Goal: Register for event/course

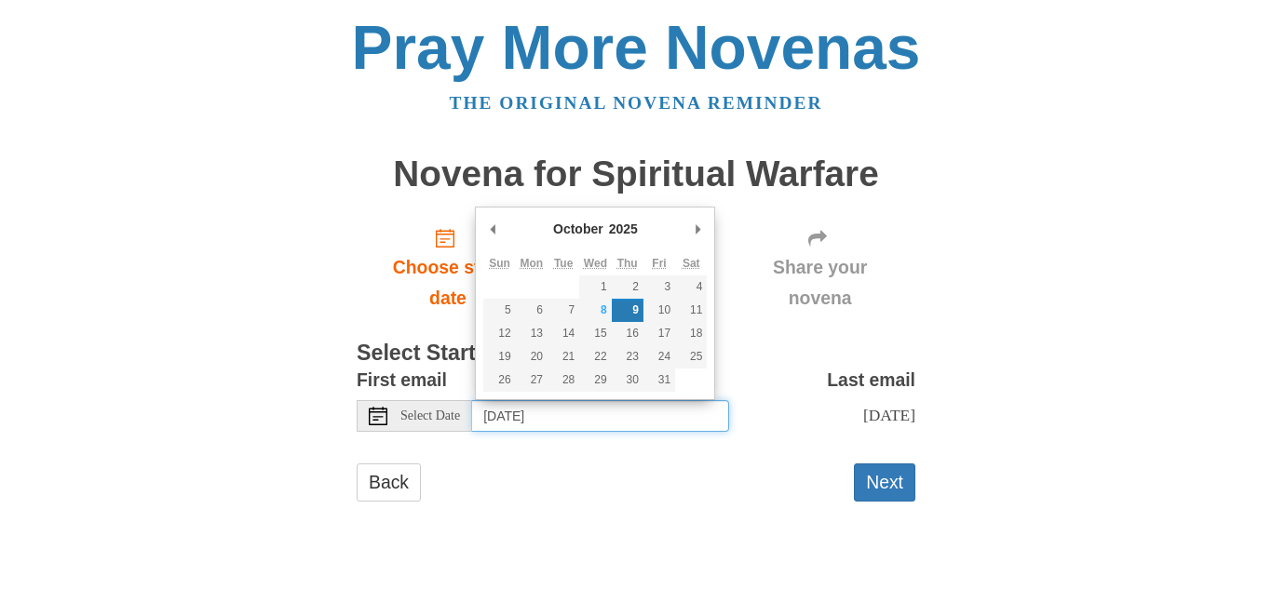
click at [568, 422] on input "[DATE]" at bounding box center [600, 416] width 257 height 32
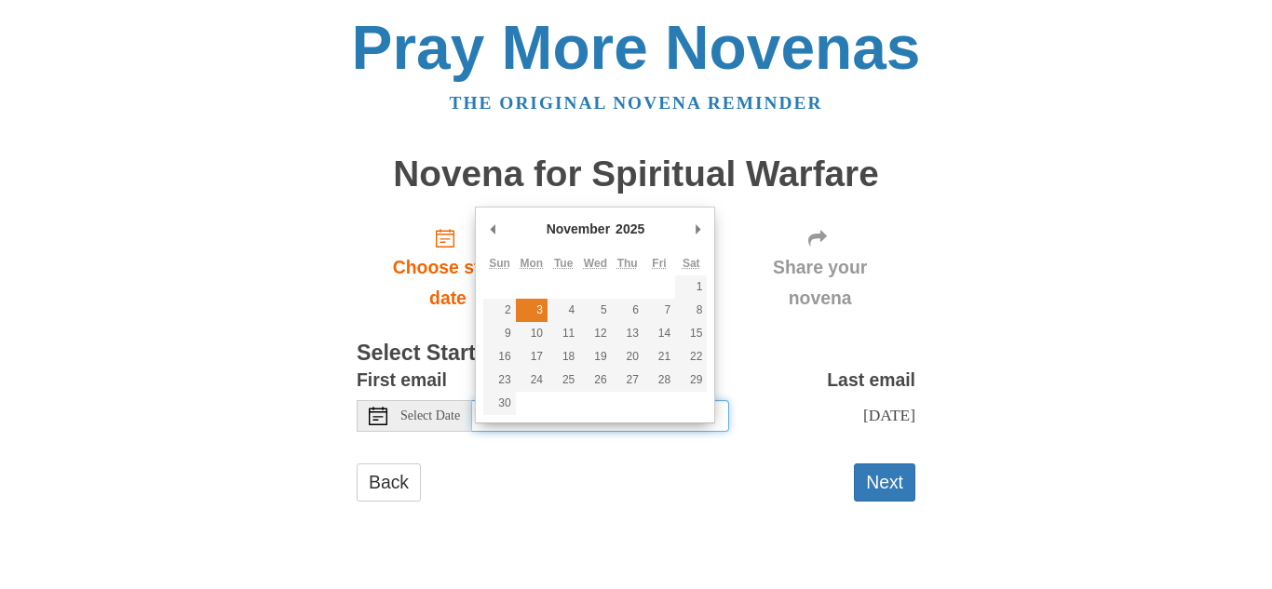
type input "[DATE]"
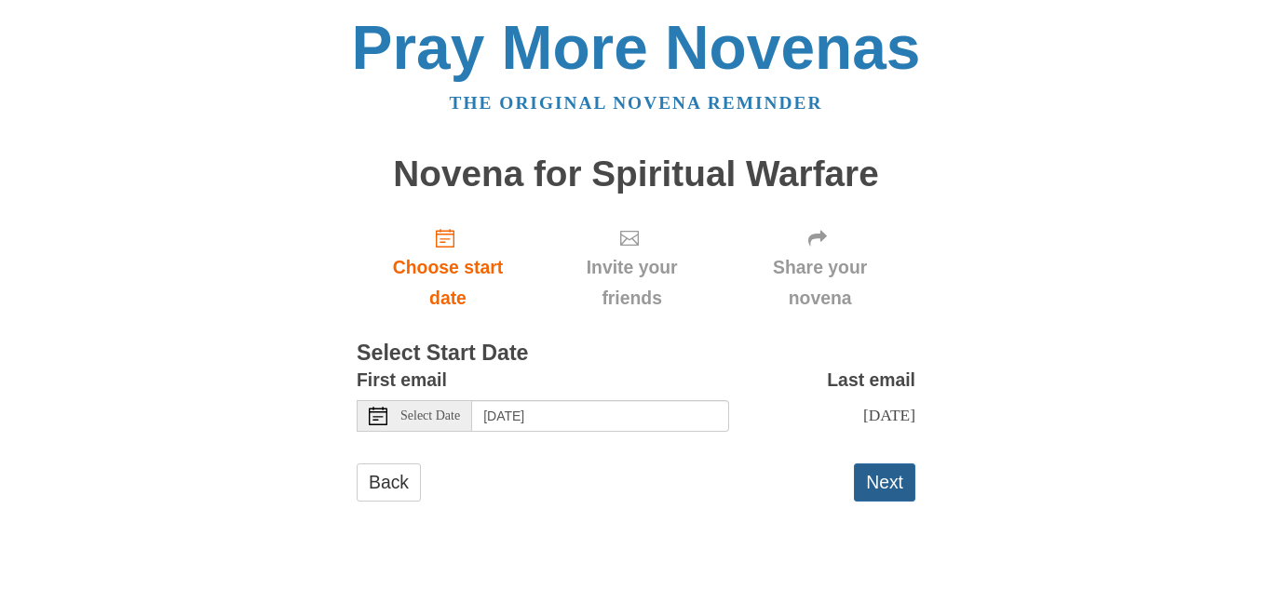
click at [880, 490] on button "Next" at bounding box center [884, 483] width 61 height 38
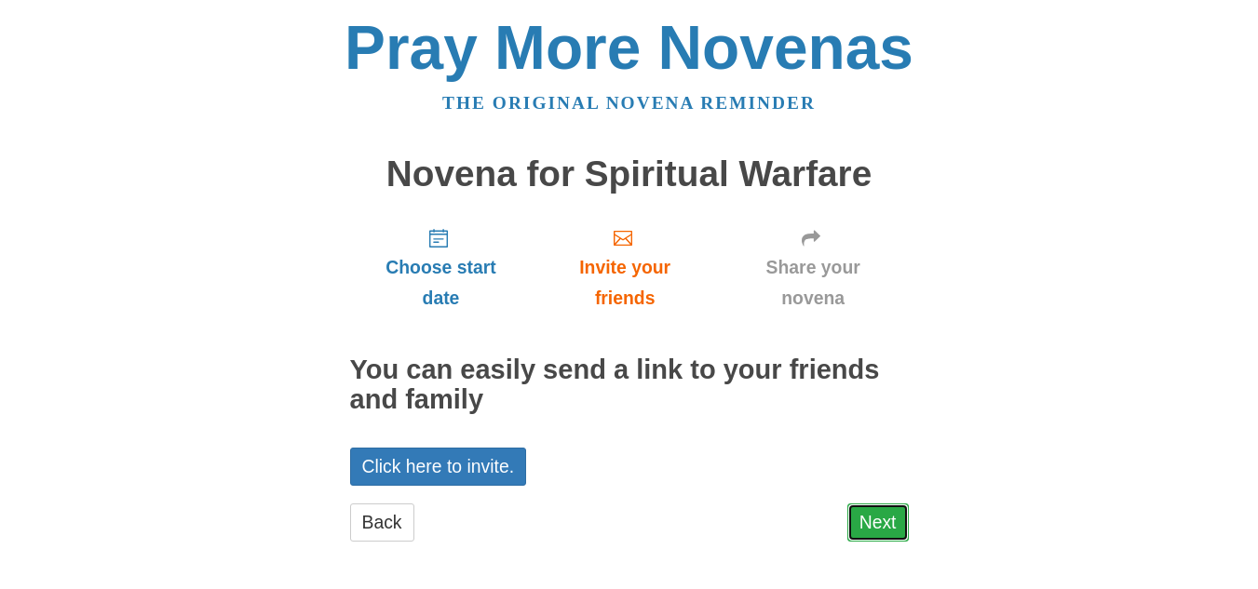
click at [884, 535] on link "Next" at bounding box center [877, 523] width 61 height 38
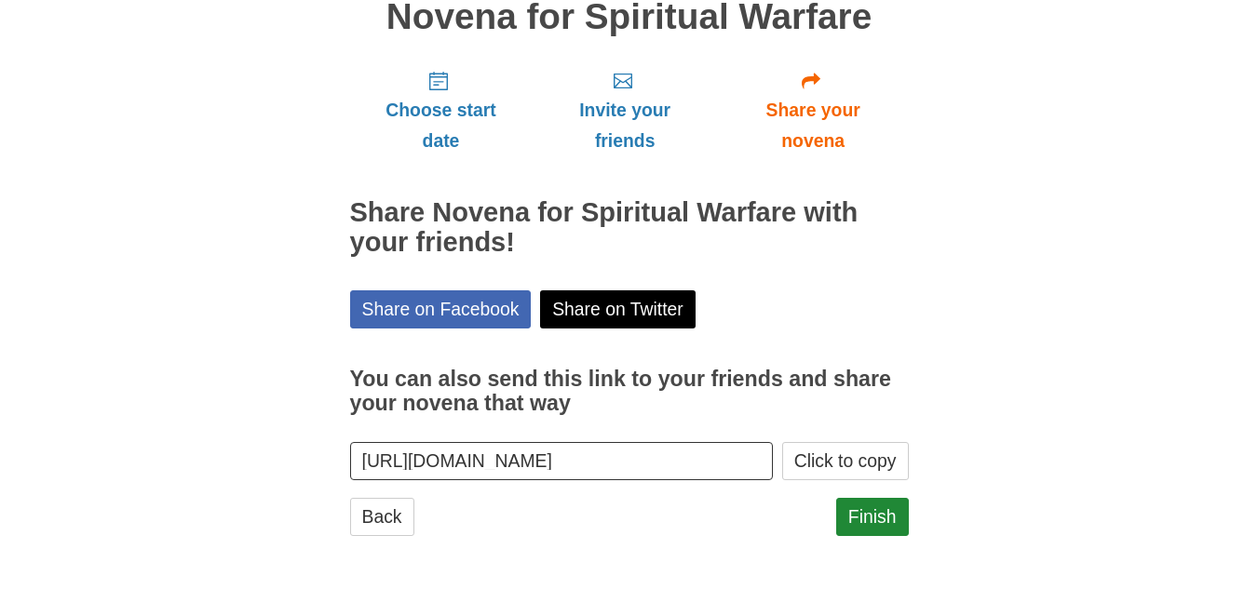
scroll to position [158, 0]
click at [879, 513] on link "Finish" at bounding box center [872, 516] width 73 height 38
